Goal: Find specific page/section: Find specific page/section

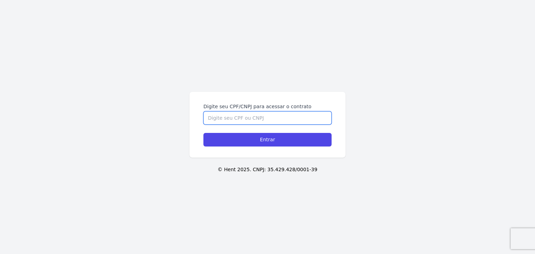
click at [269, 119] on input "Digite seu CPF/CNPJ para acessar o contrato" at bounding box center [267, 117] width 128 height 13
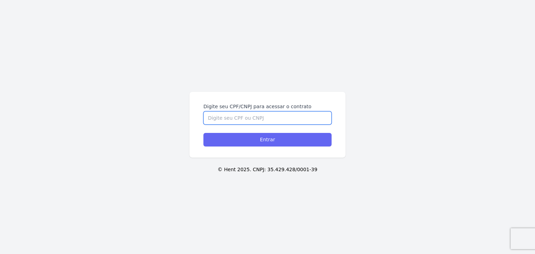
paste input "[PERSON_NAME] [PERSON_NAME]"
type input "[PERSON_NAME] [PERSON_NAME]"
click at [276, 139] on input "Entrar" at bounding box center [267, 140] width 128 height 14
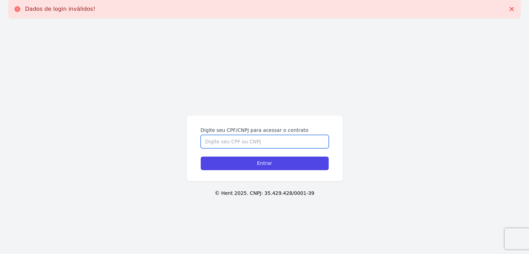
click at [276, 143] on input "Digite seu CPF/CNPJ para acessar o contrato" at bounding box center [265, 141] width 128 height 13
paste input "[PERSON_NAME] [PERSON_NAME]"
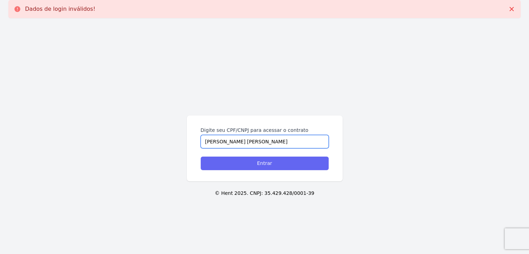
type input "[PERSON_NAME] [PERSON_NAME]"
click at [285, 160] on input "Entrar" at bounding box center [265, 164] width 128 height 14
